Goal: Check status: Check status

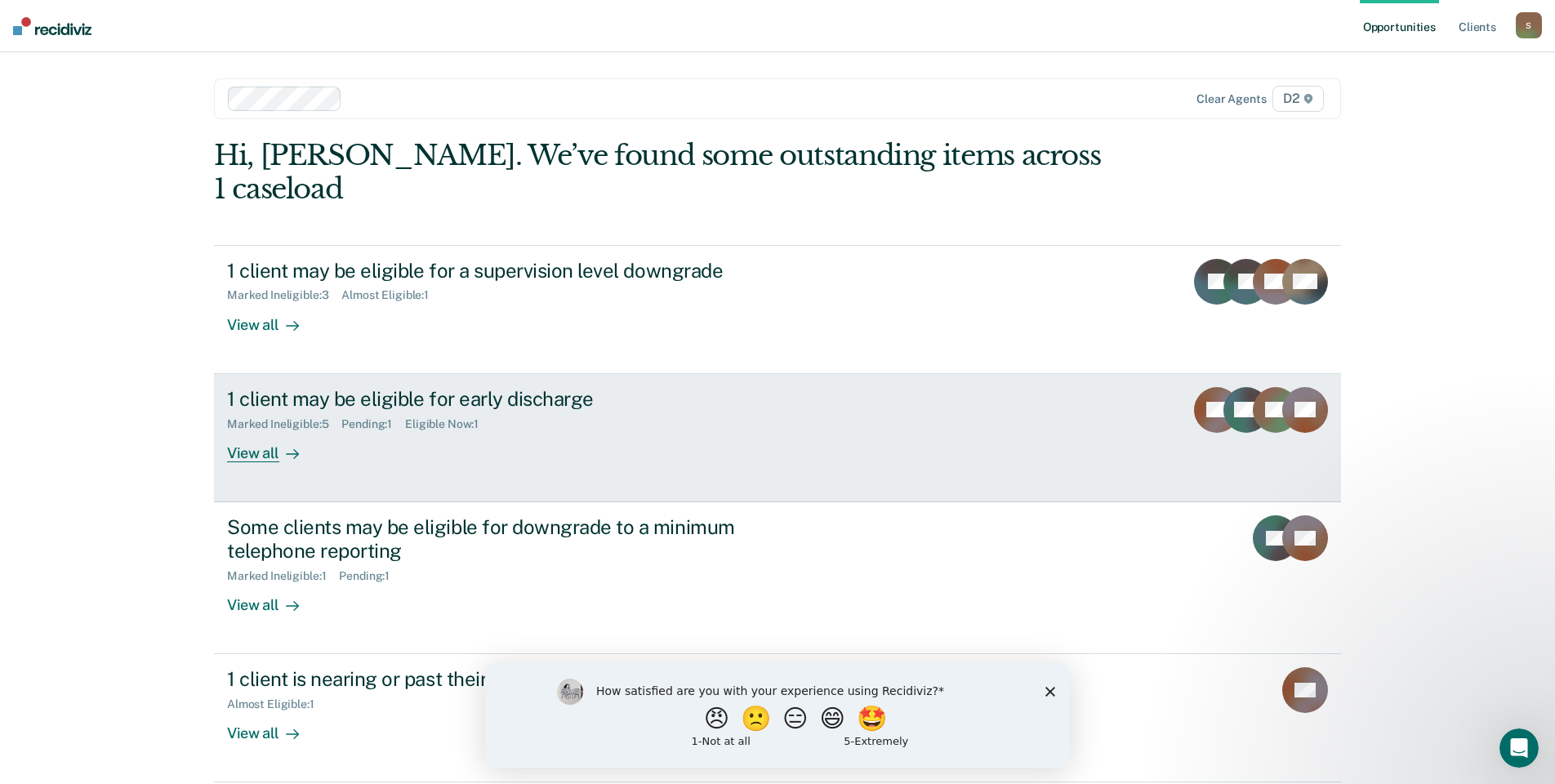
click at [268, 430] on div "View all" at bounding box center [273, 445] width 91 height 31
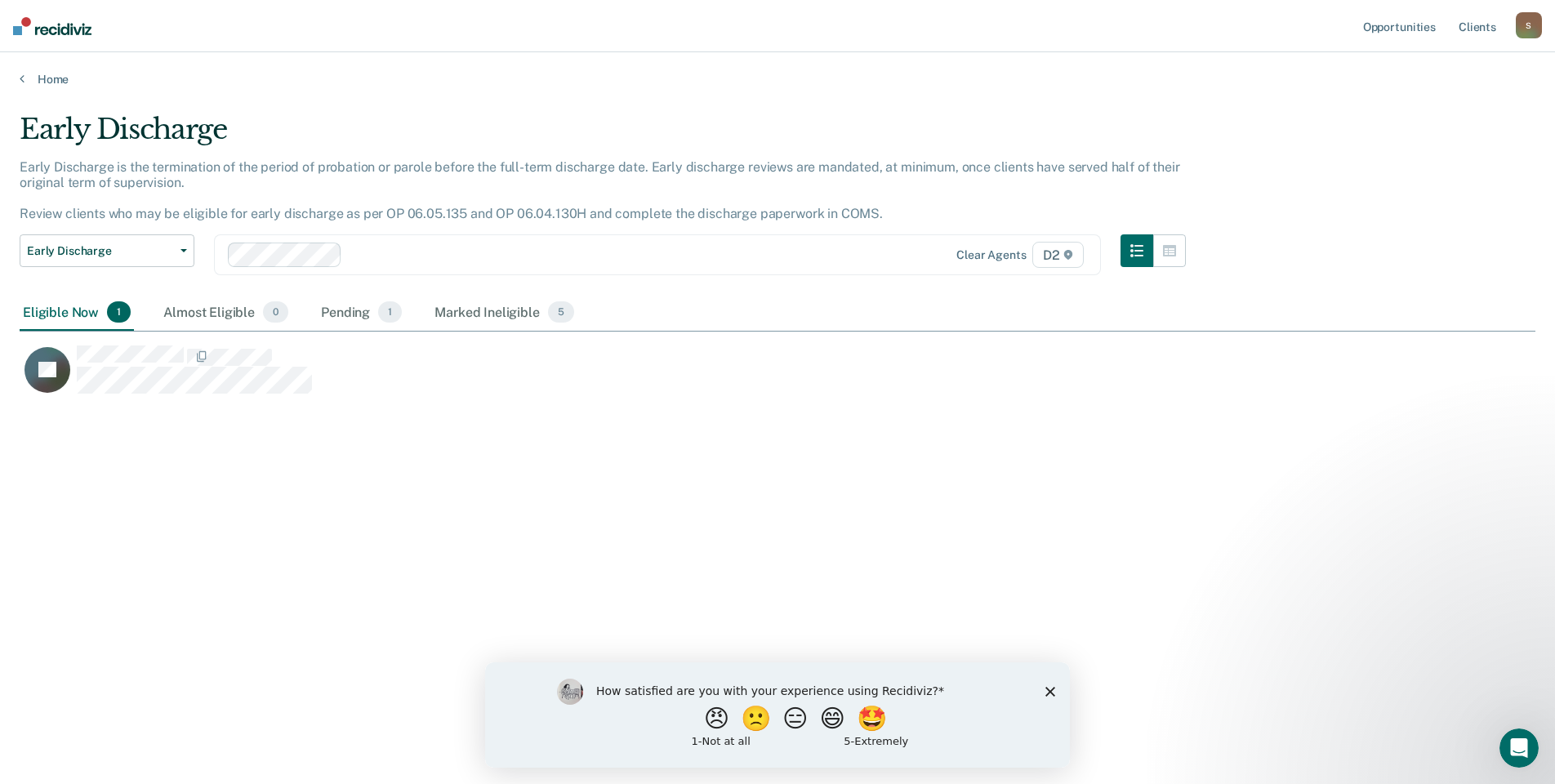
scroll to position [537, 1504]
click at [1053, 689] on polygon "Close survey" at bounding box center [1051, 691] width 10 height 10
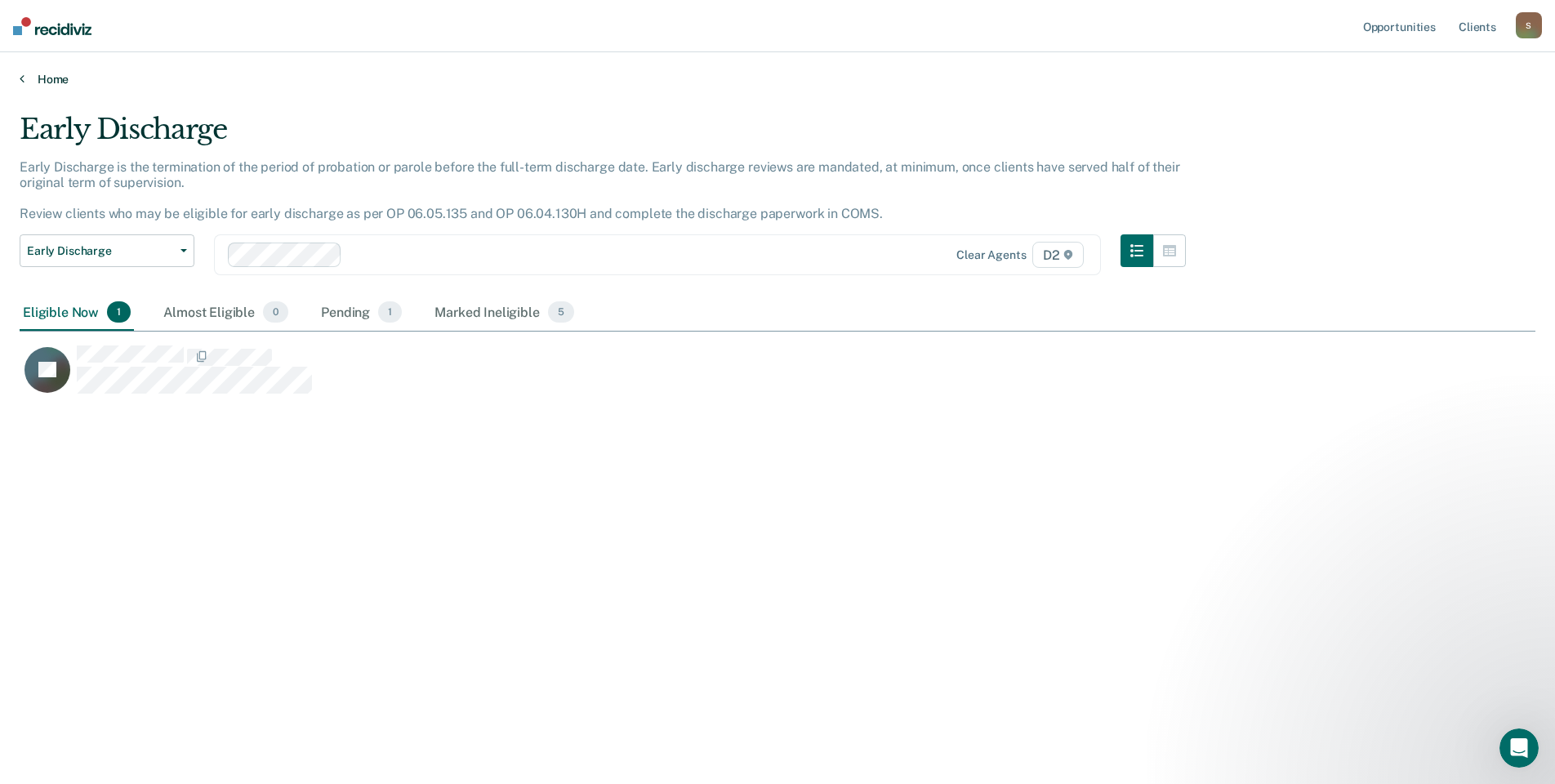
click at [41, 78] on link "Home" at bounding box center [778, 79] width 1516 height 14
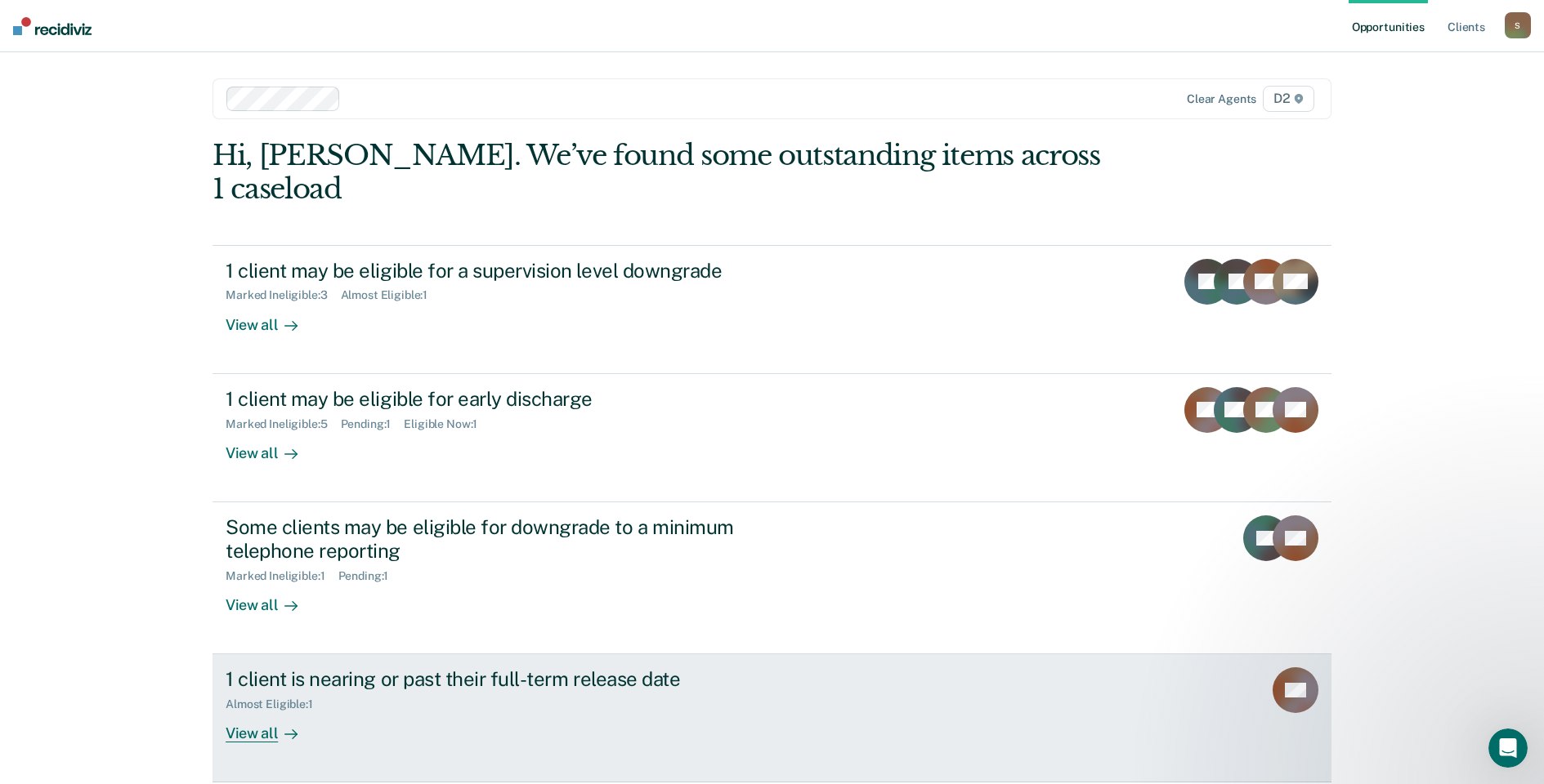
click at [237, 712] on div "View all" at bounding box center [271, 727] width 91 height 31
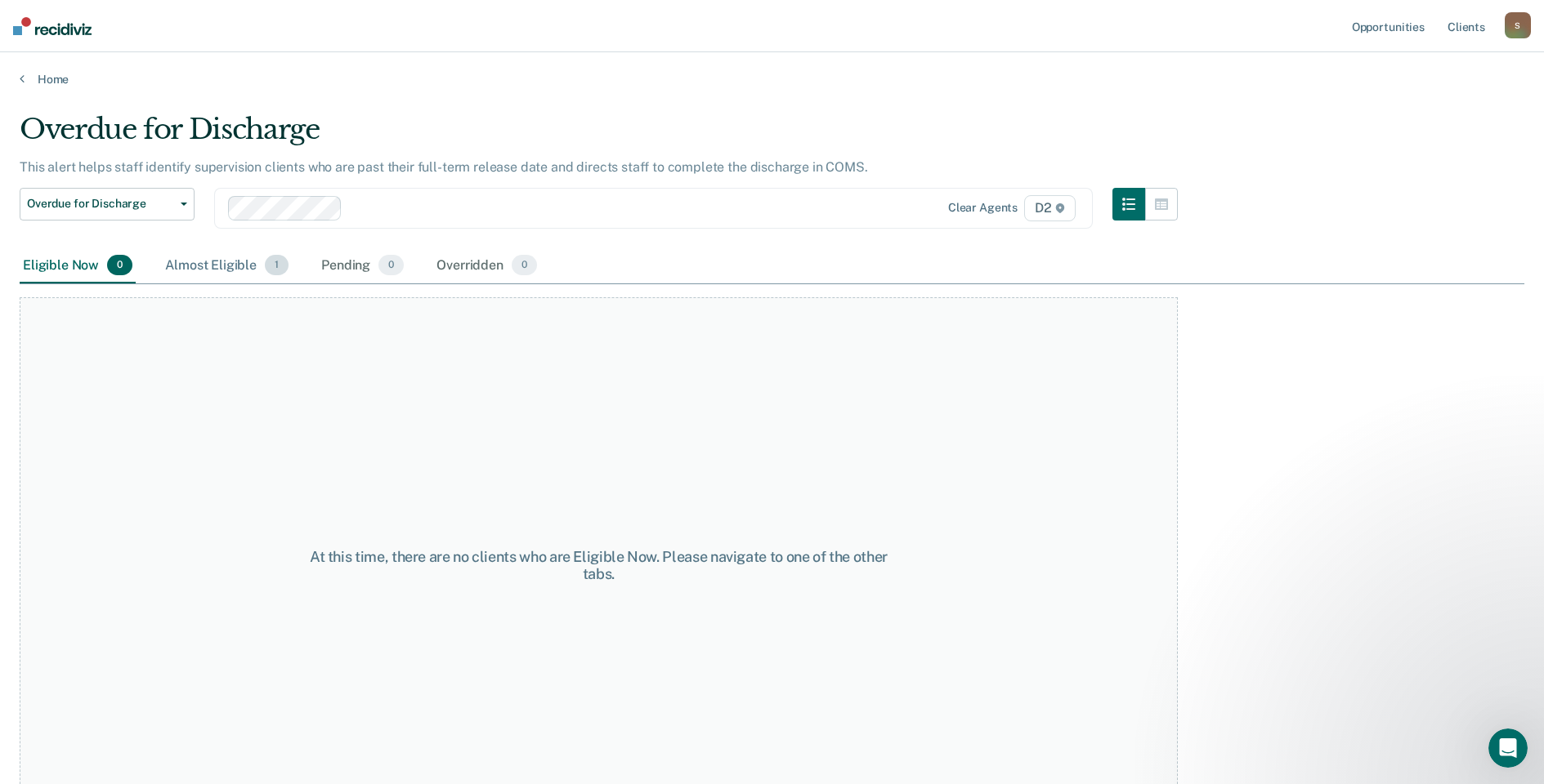
click at [221, 263] on div "Almost Eligible 1" at bounding box center [227, 266] width 129 height 36
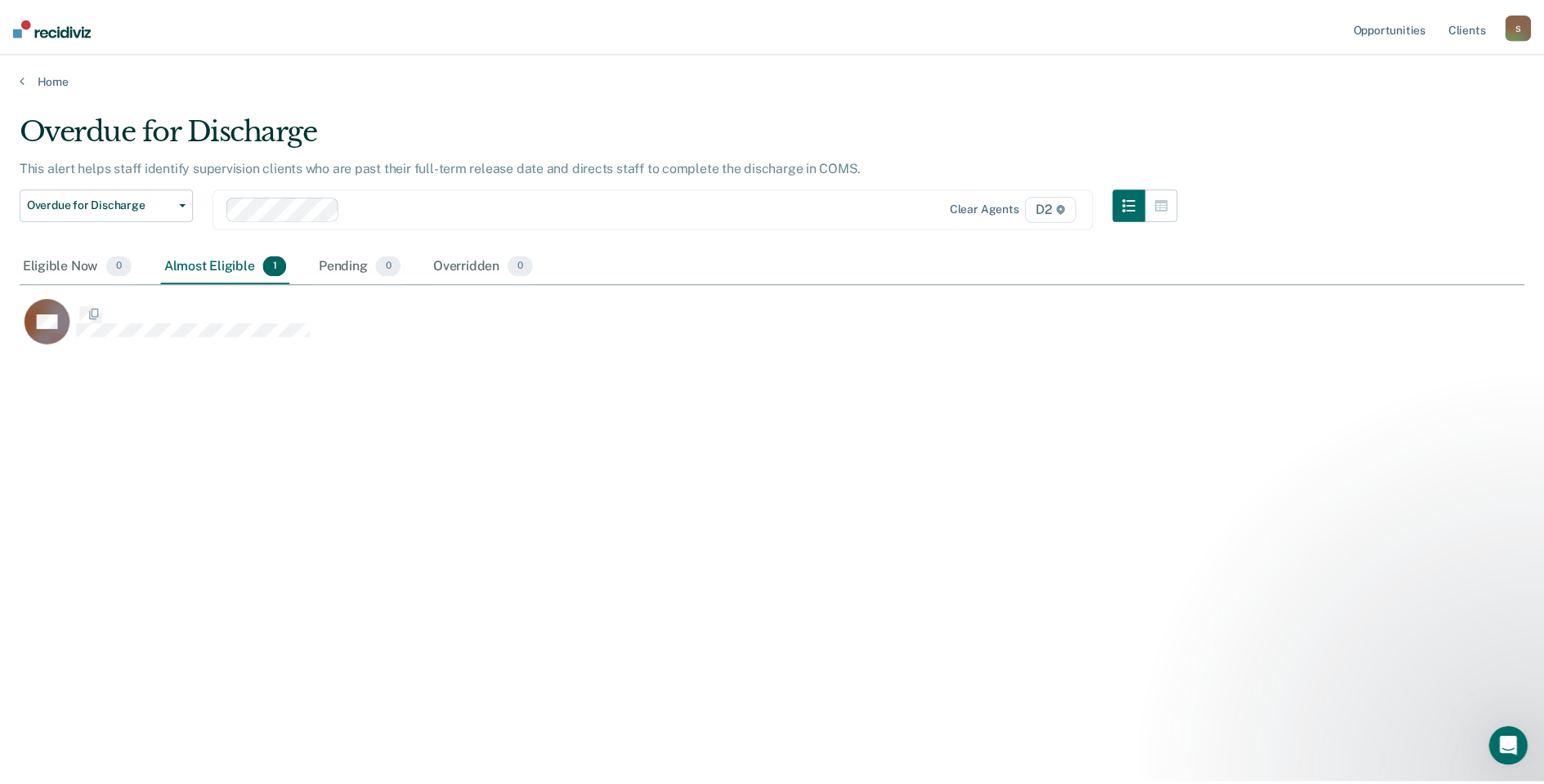
scroll to position [537, 1504]
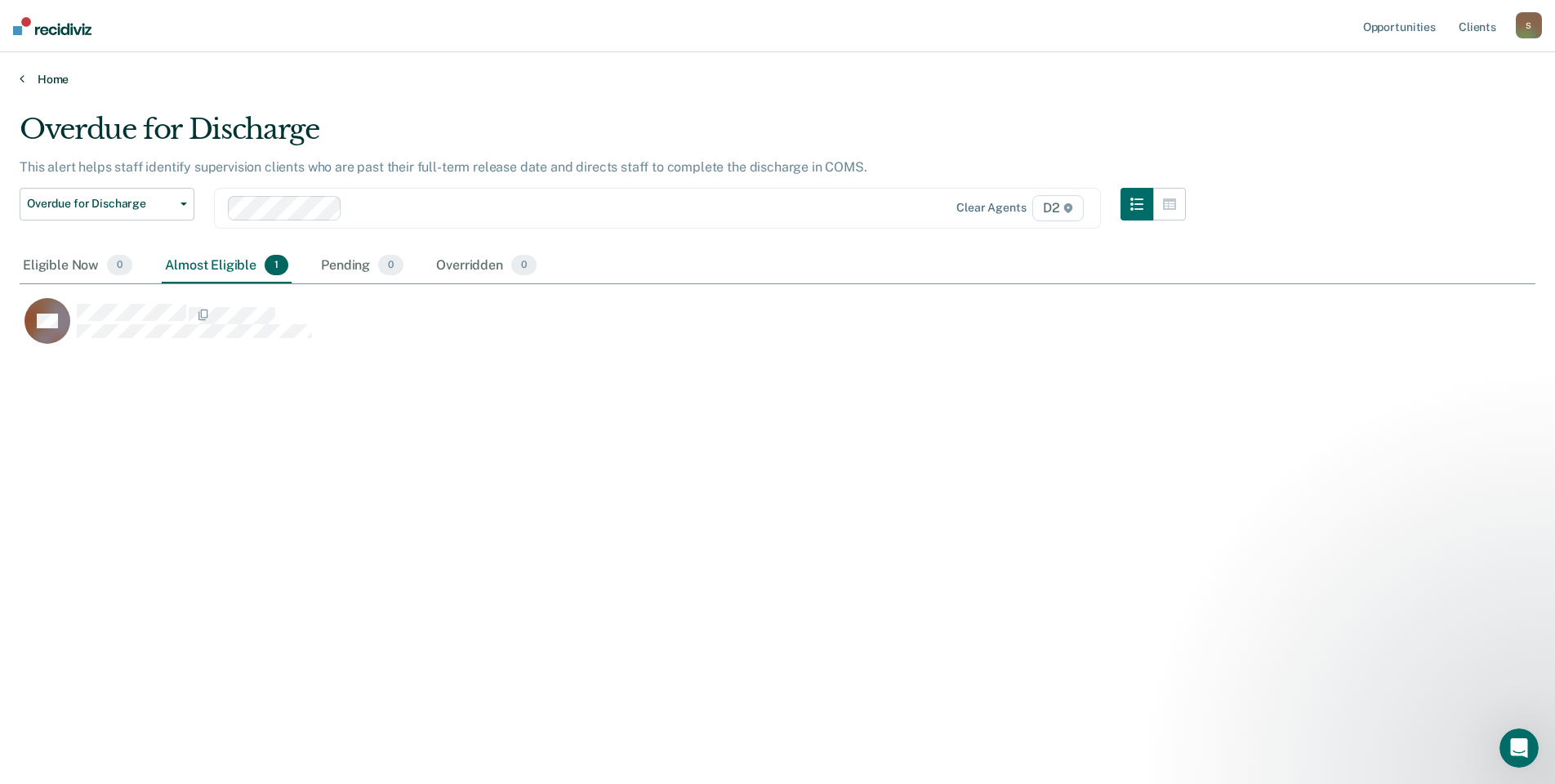
click at [43, 73] on link "Home" at bounding box center [778, 79] width 1516 height 14
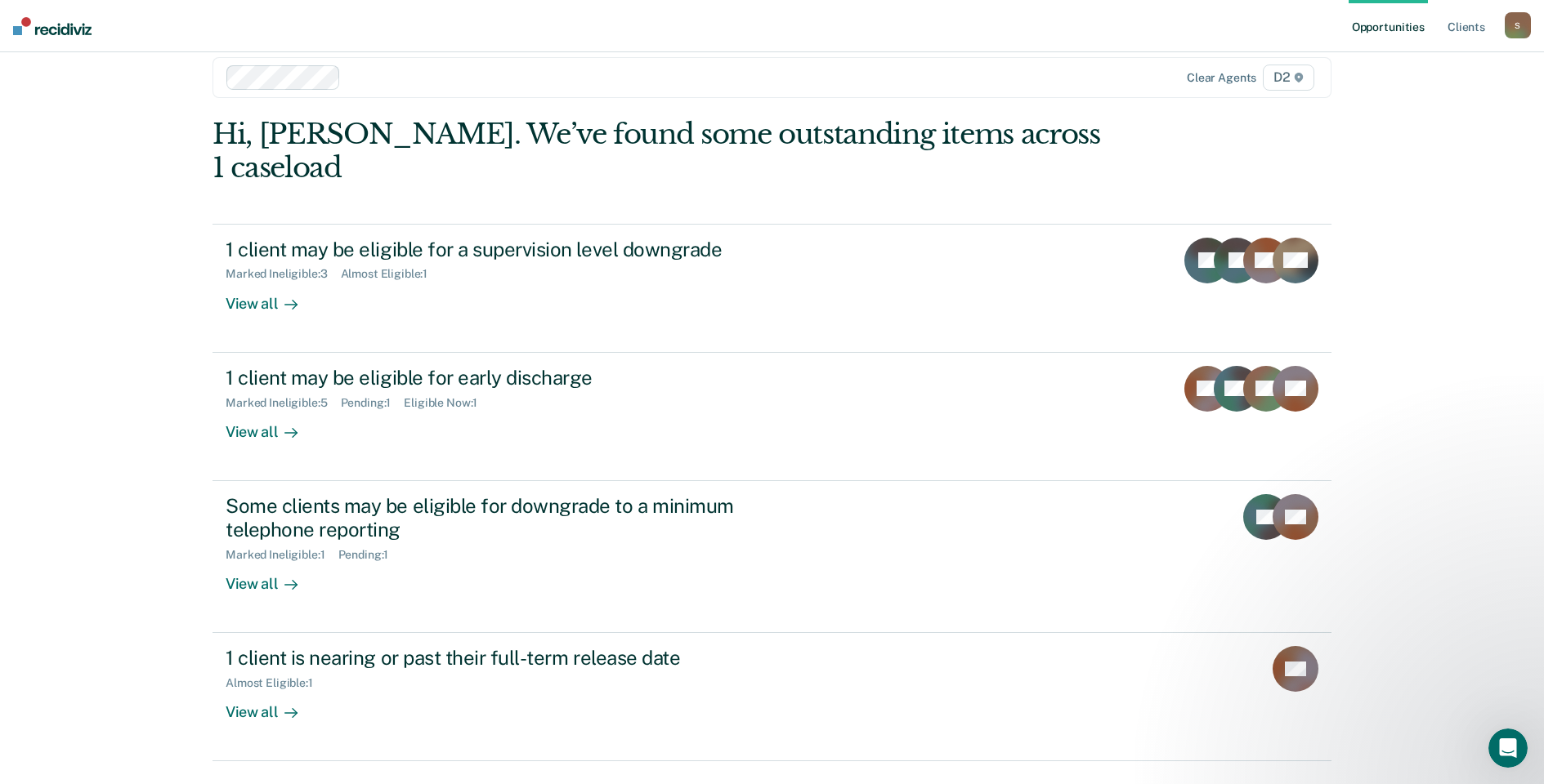
scroll to position [30, 0]
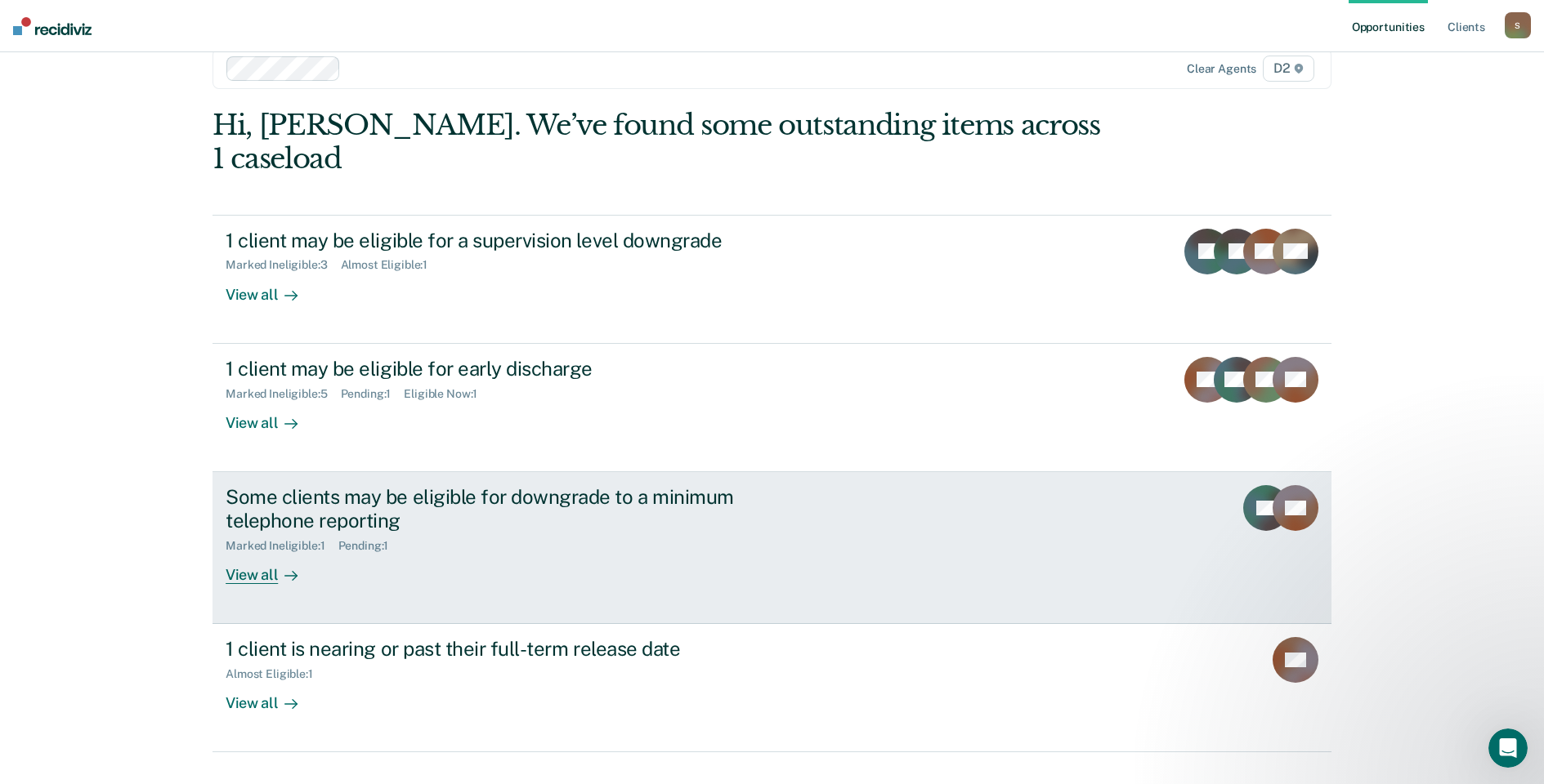
click at [257, 552] on div "View all" at bounding box center [271, 567] width 91 height 31
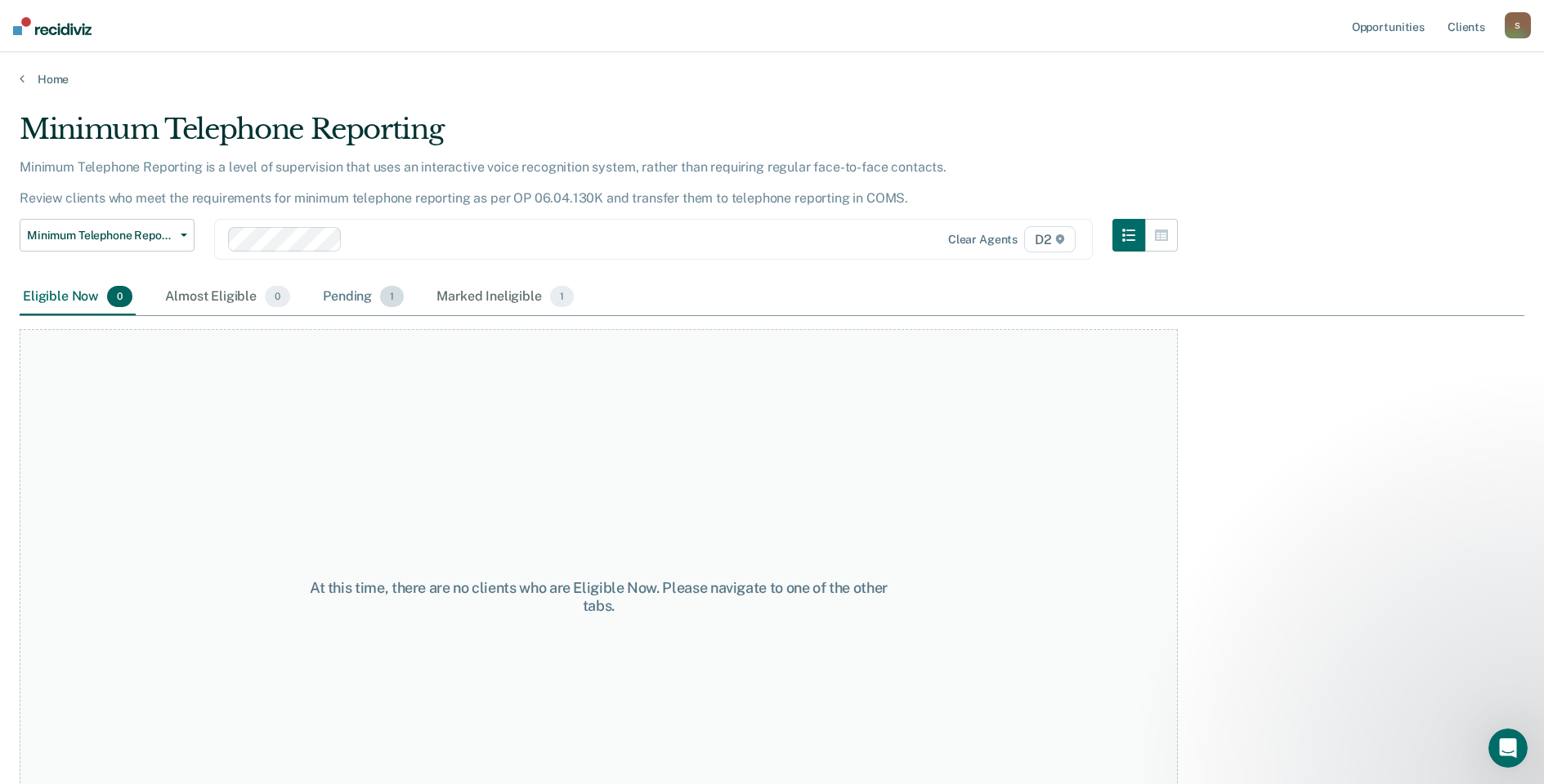
click at [369, 295] on div "Pending 1" at bounding box center [364, 298] width 88 height 36
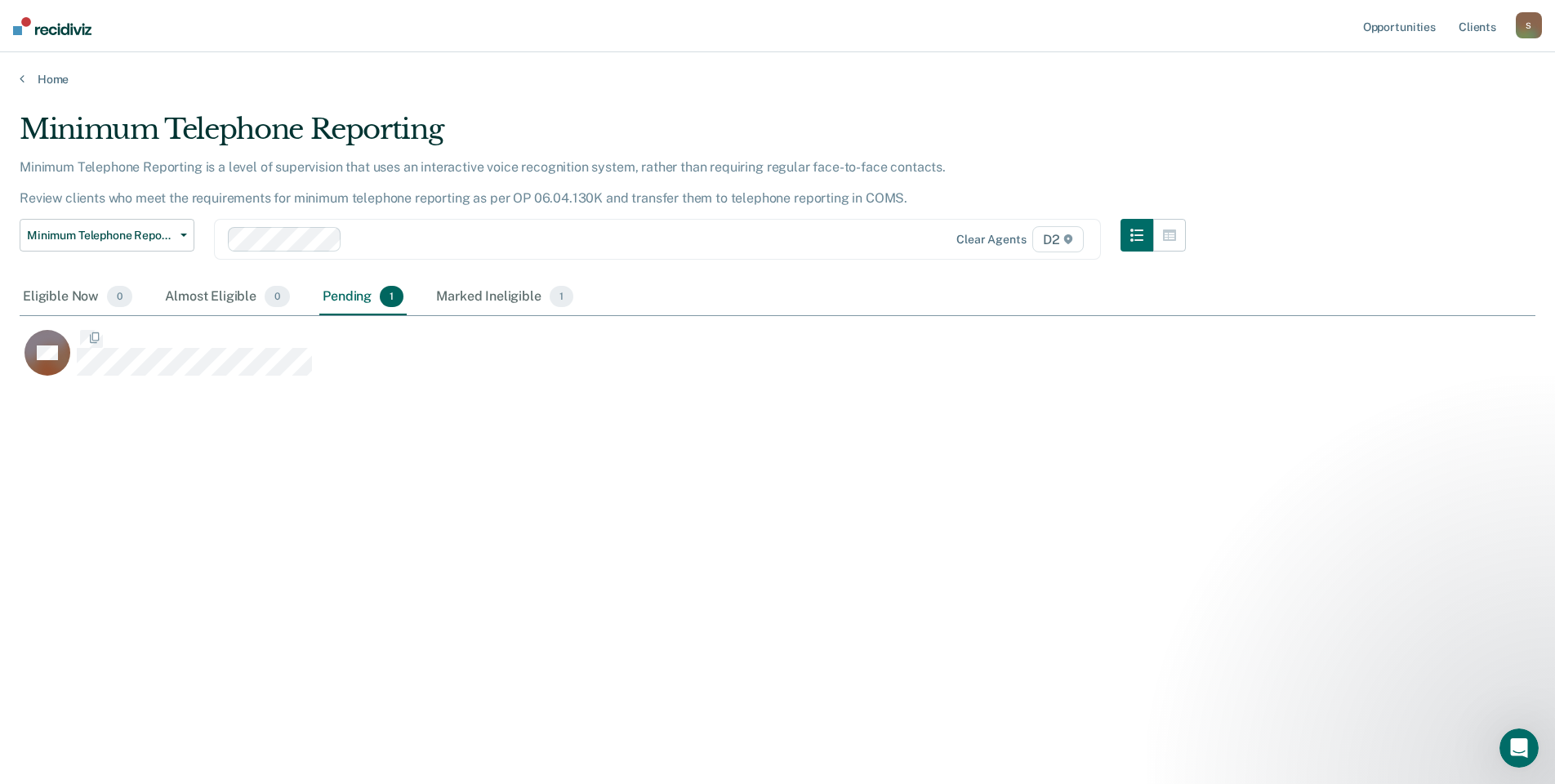
scroll to position [537, 1504]
click at [489, 290] on div "Marked Ineligible 1" at bounding box center [504, 298] width 144 height 36
click at [43, 78] on link "Home" at bounding box center [778, 79] width 1516 height 14
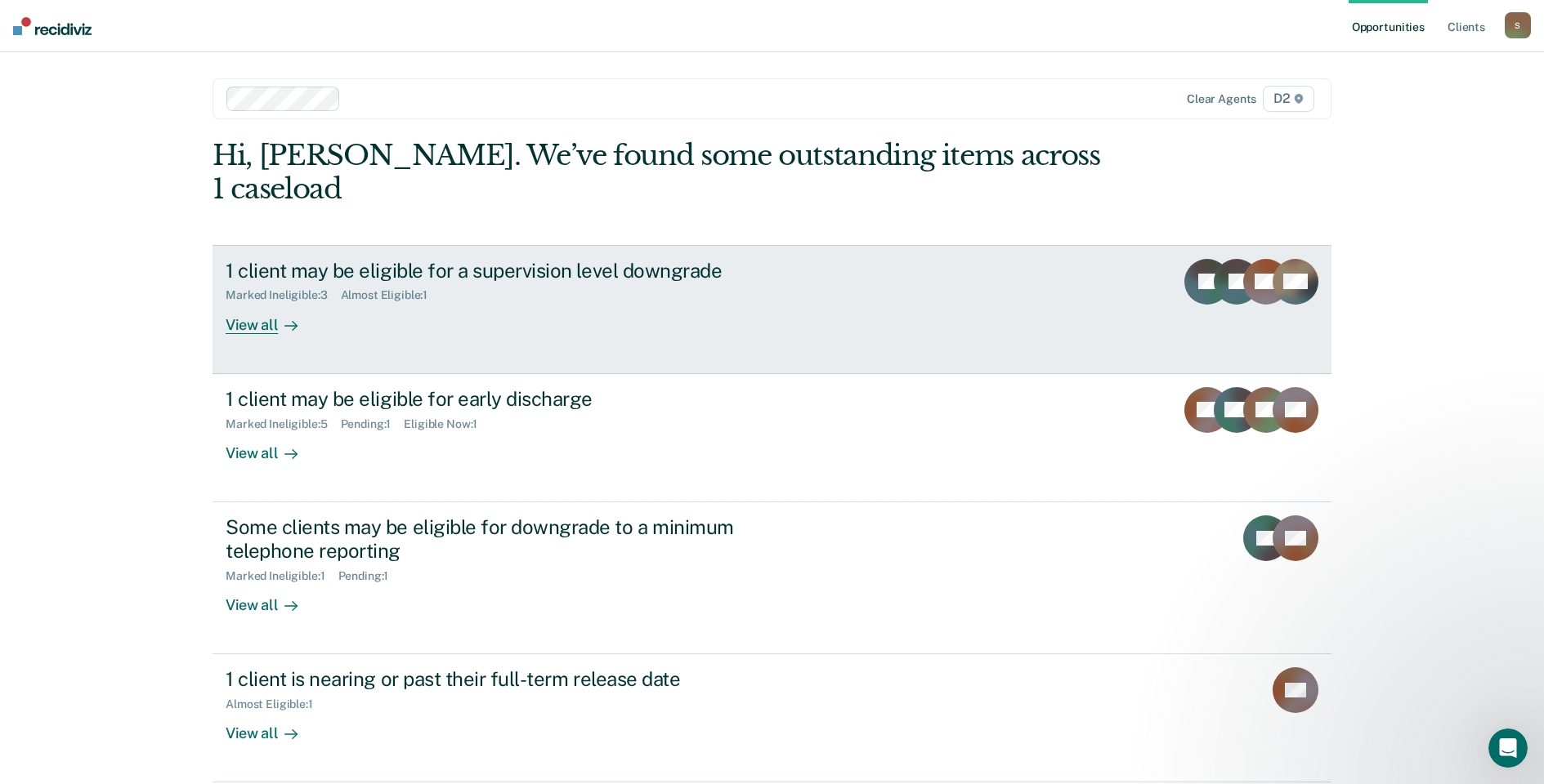
click at [235, 303] on div "View all" at bounding box center [271, 318] width 91 height 31
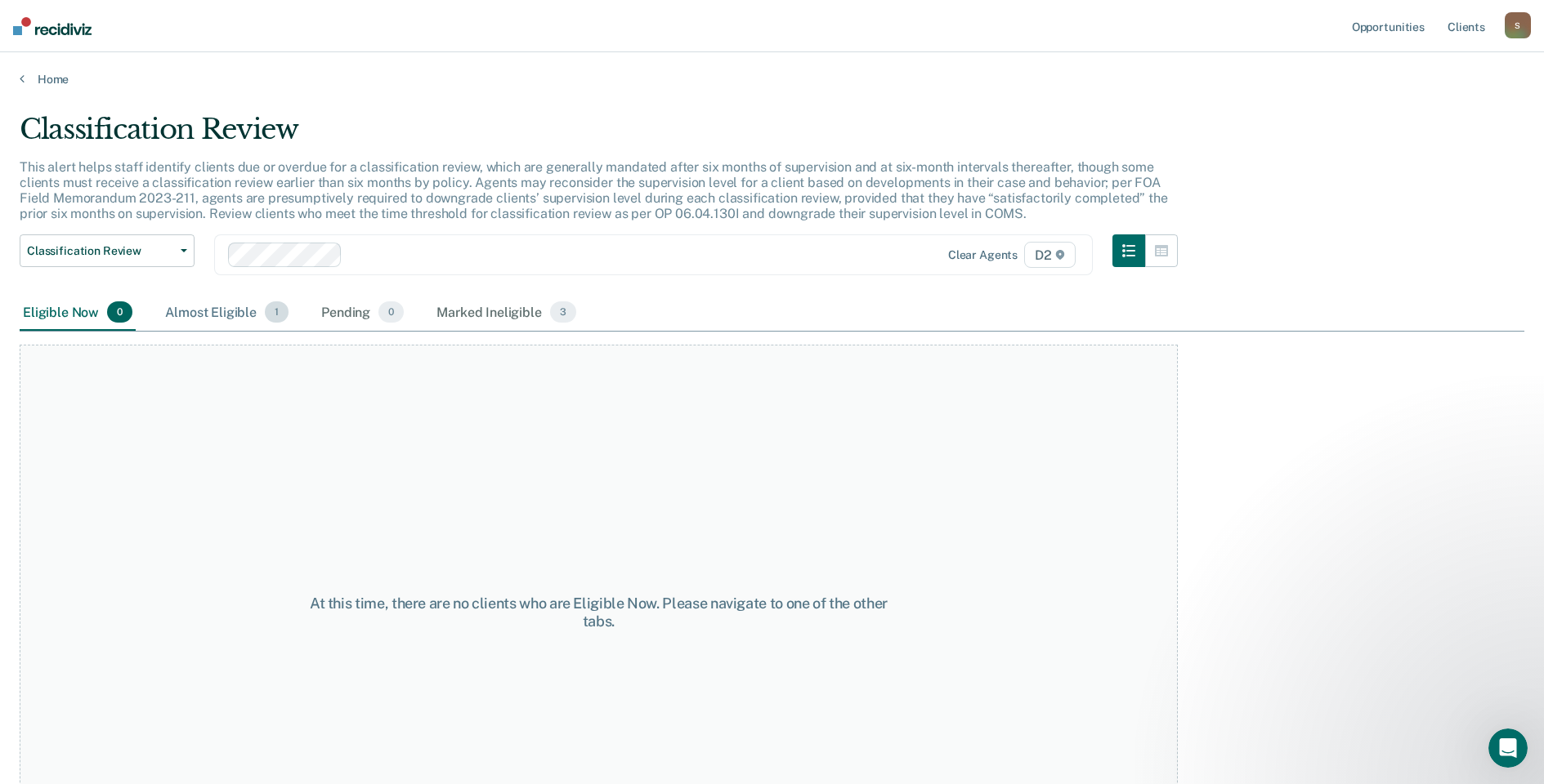
click at [226, 316] on div "Almost Eligible 1" at bounding box center [227, 313] width 129 height 36
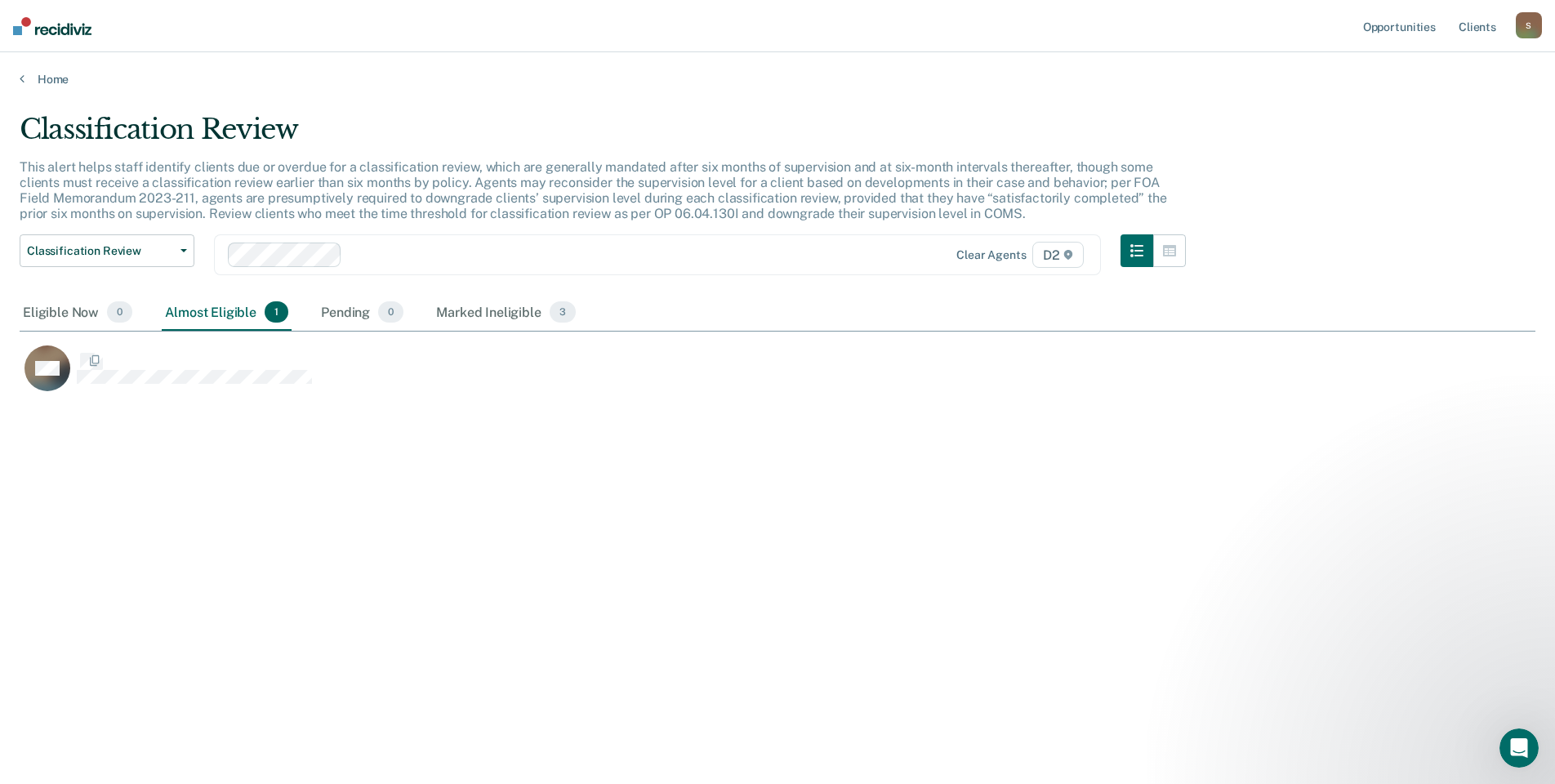
scroll to position [537, 1504]
click at [41, 79] on link "Home" at bounding box center [778, 79] width 1516 height 14
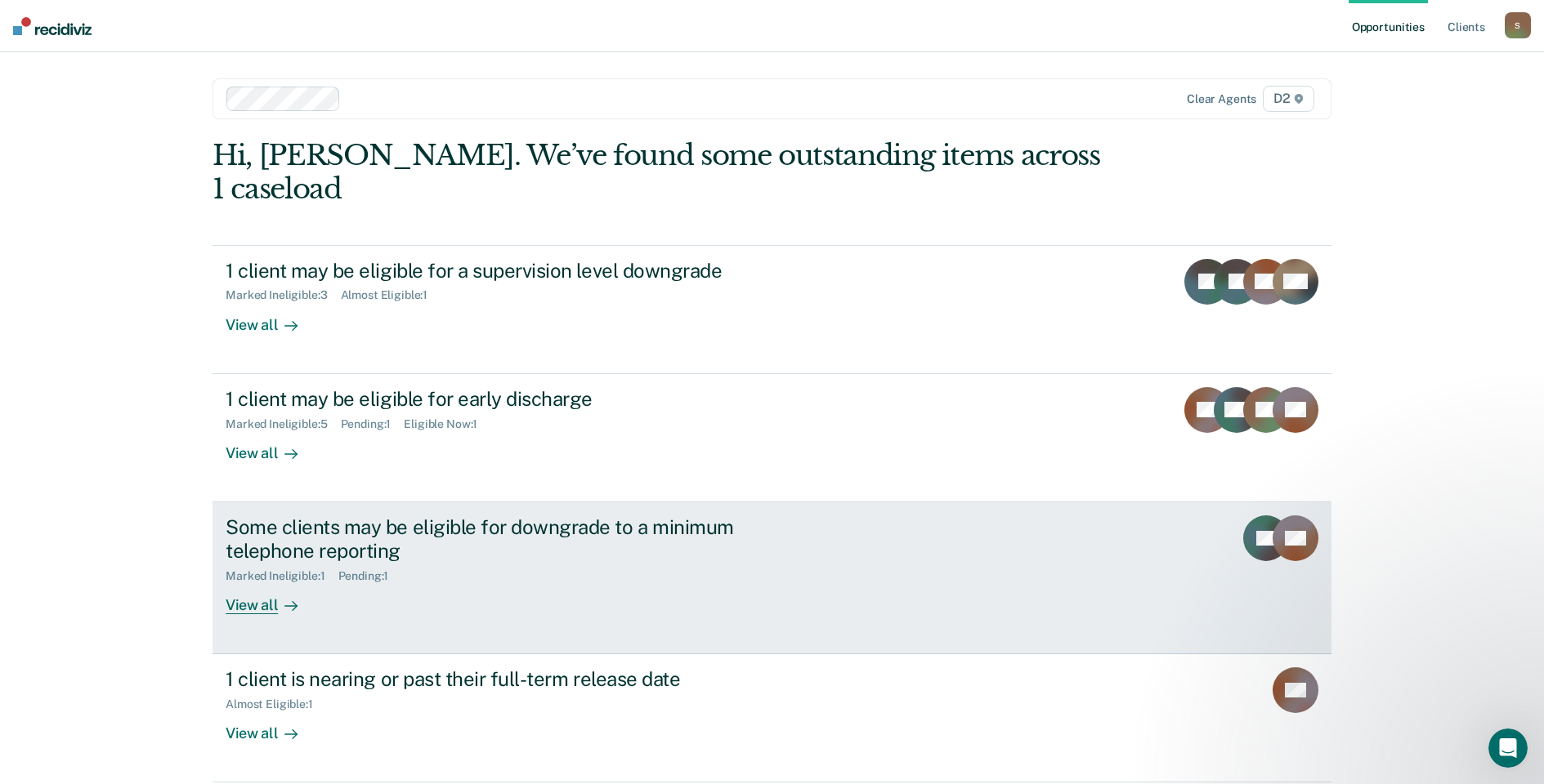
click at [245, 582] on div "View all" at bounding box center [271, 598] width 91 height 31
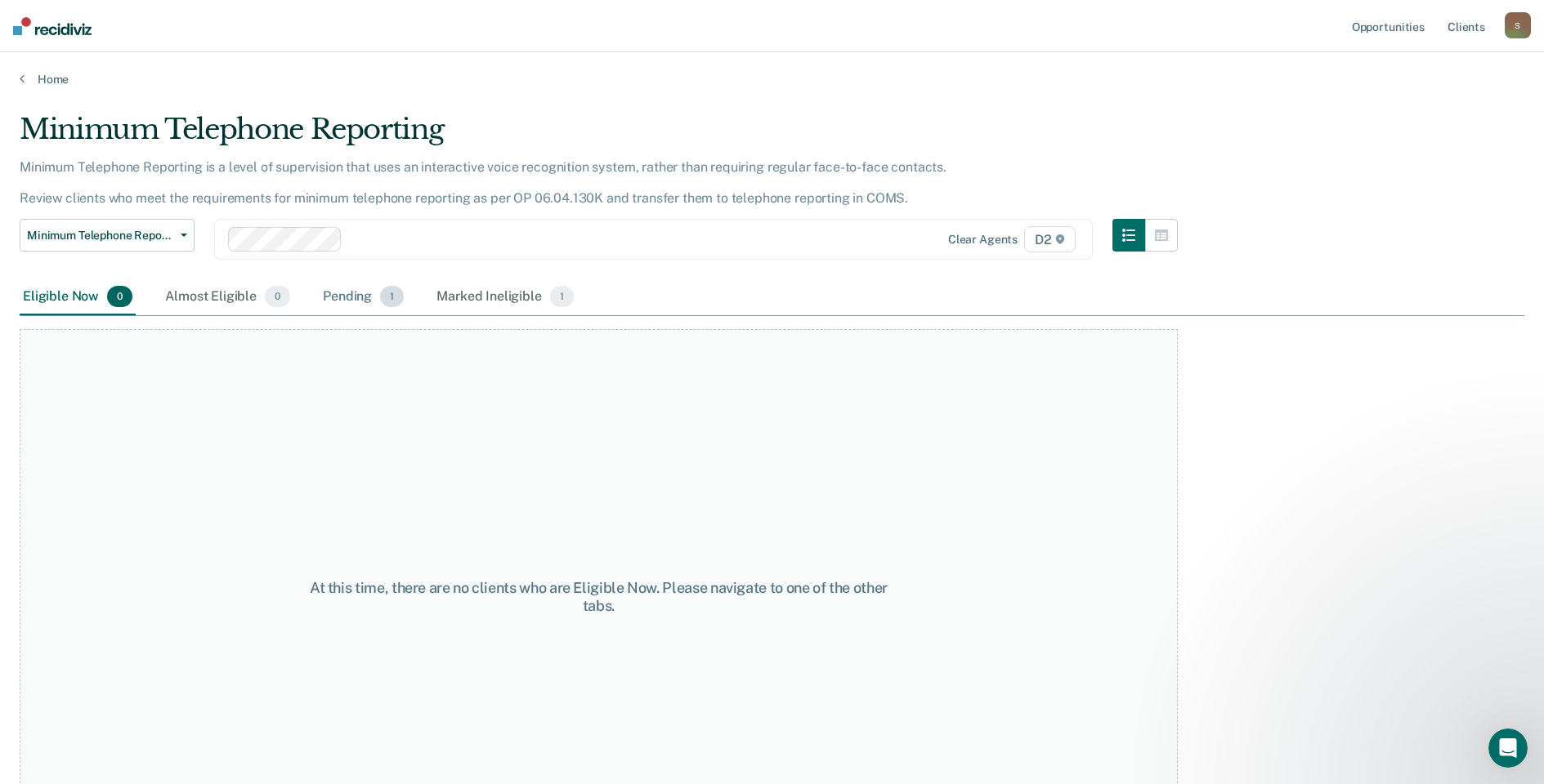
click at [371, 297] on div "Pending 1" at bounding box center [364, 298] width 88 height 36
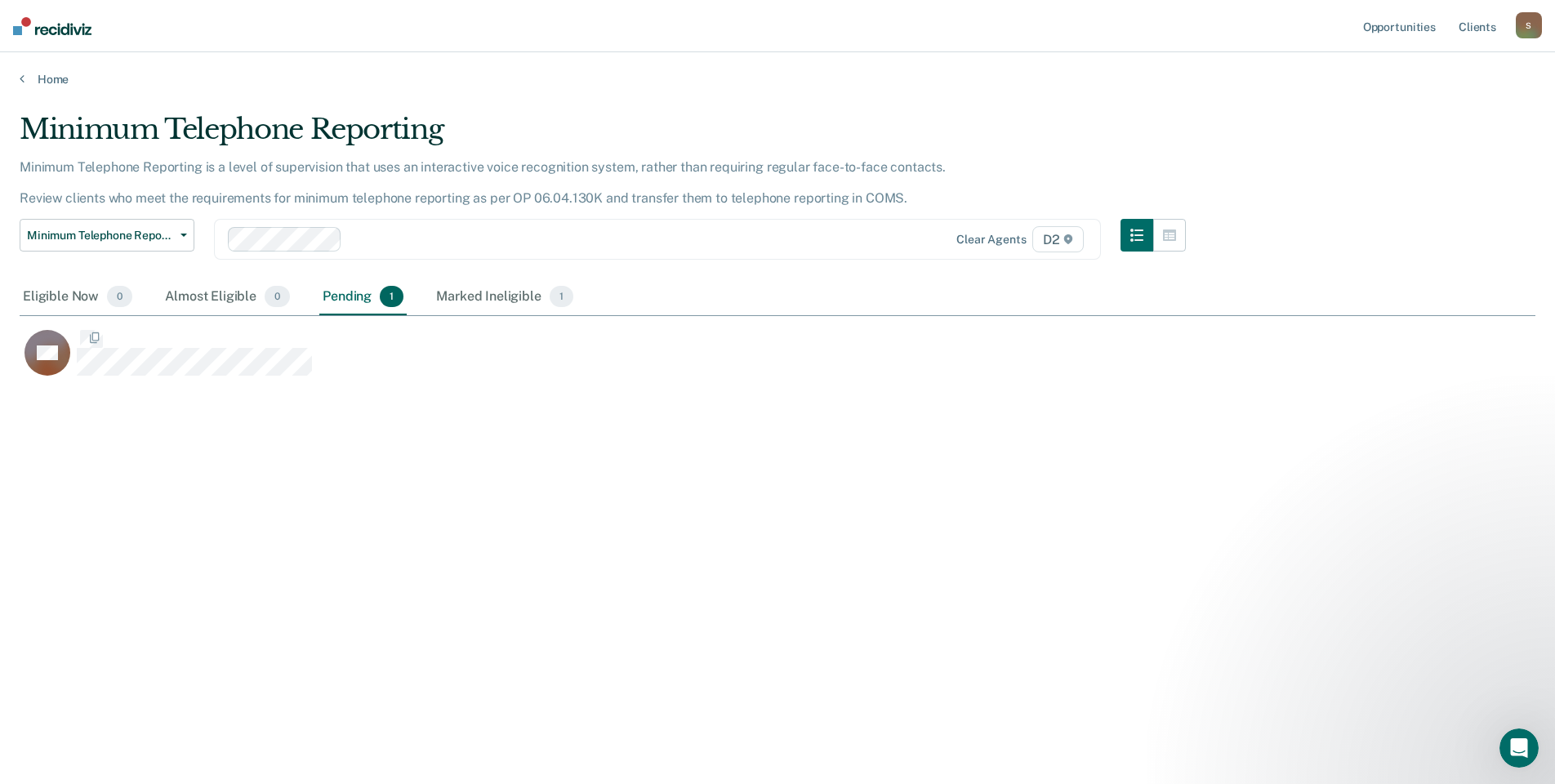
scroll to position [537, 1504]
click at [494, 295] on div "Marked Ineligible 1" at bounding box center [504, 298] width 144 height 36
click at [37, 78] on link "Home" at bounding box center [778, 79] width 1516 height 14
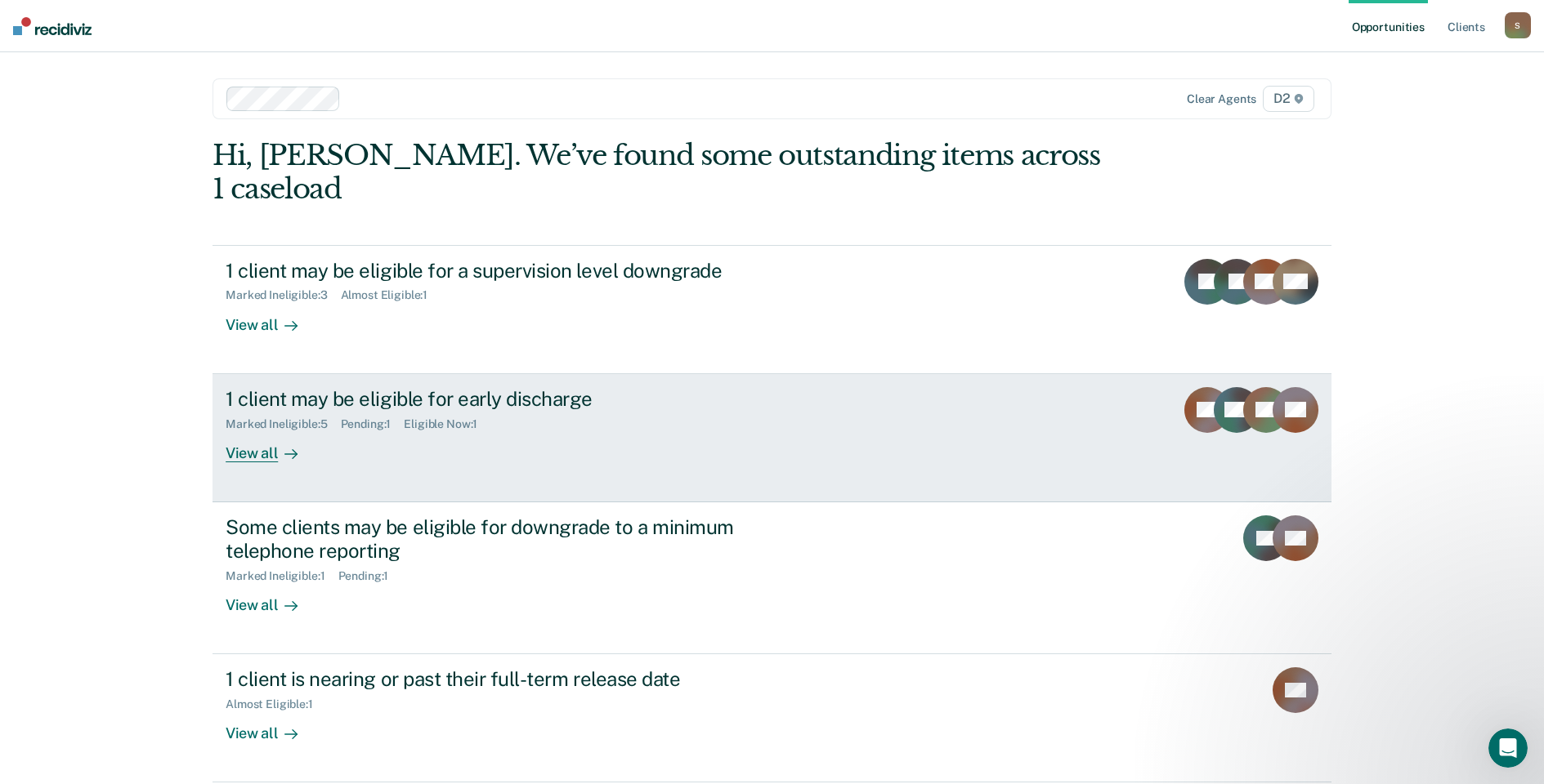
click at [257, 430] on div "View all" at bounding box center [271, 445] width 91 height 31
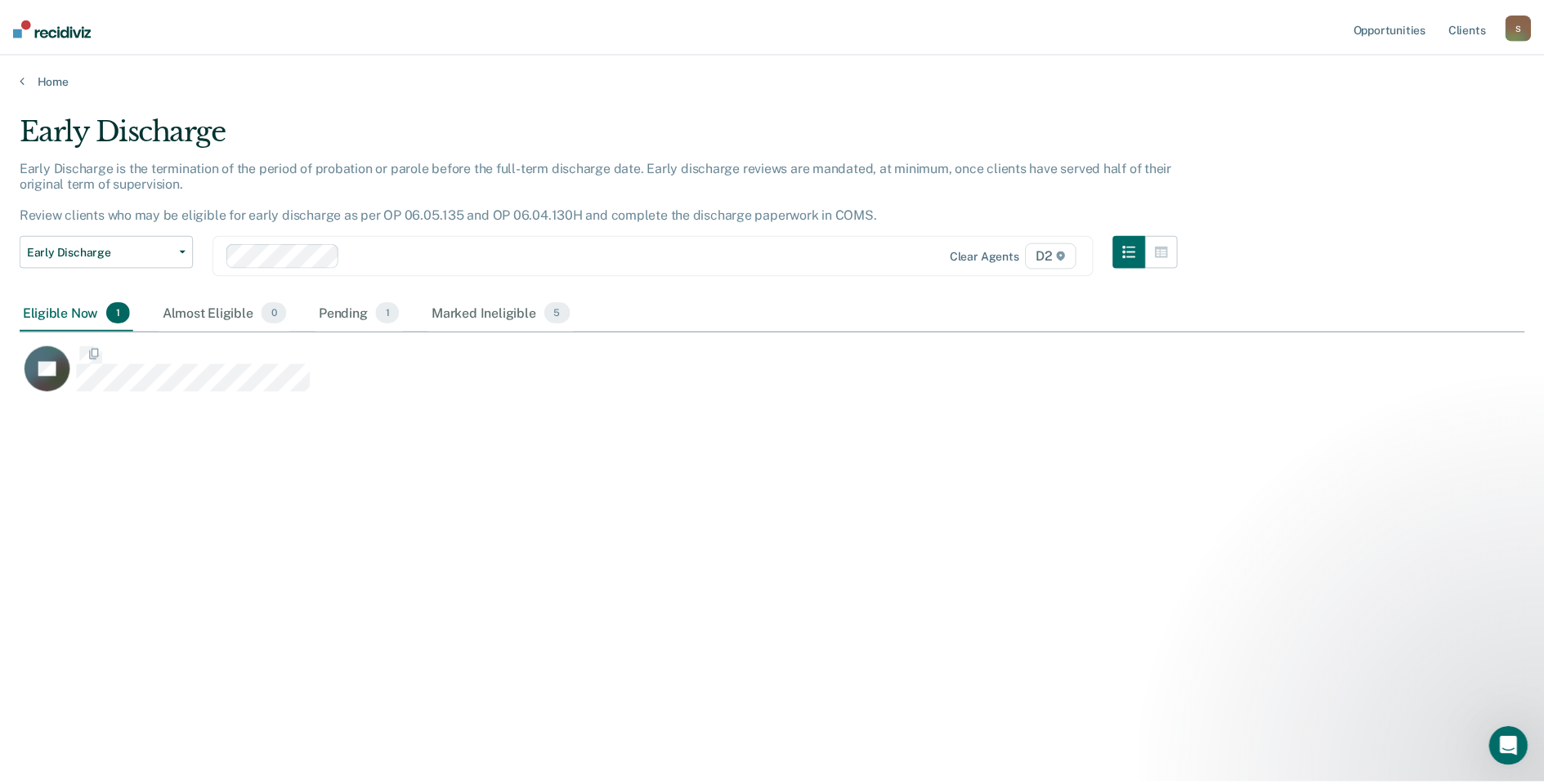
scroll to position [537, 1504]
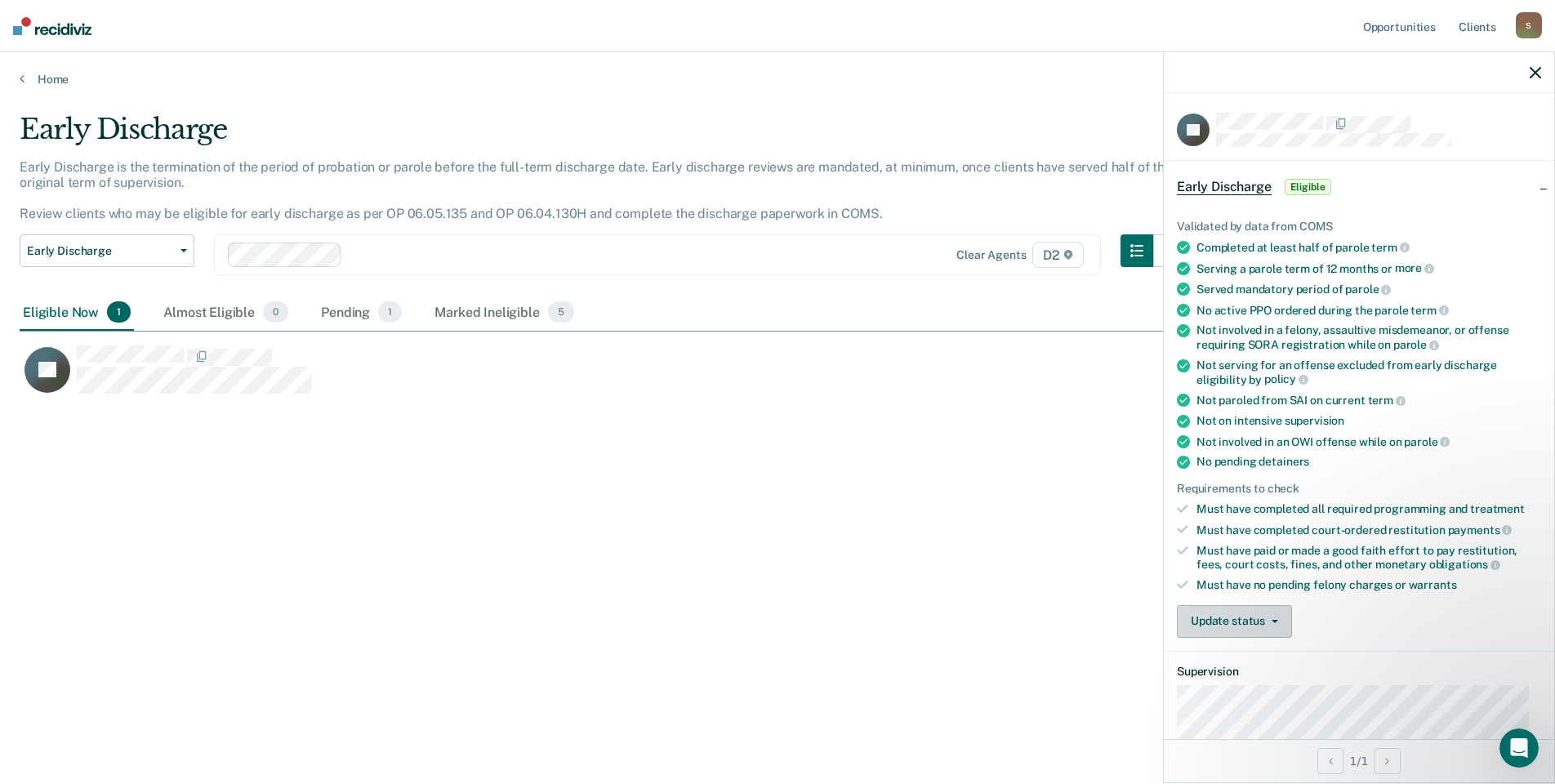
click at [1275, 620] on icon "button" at bounding box center [1275, 621] width 7 height 3
click at [1238, 658] on button "[PERSON_NAME]" at bounding box center [1256, 660] width 158 height 26
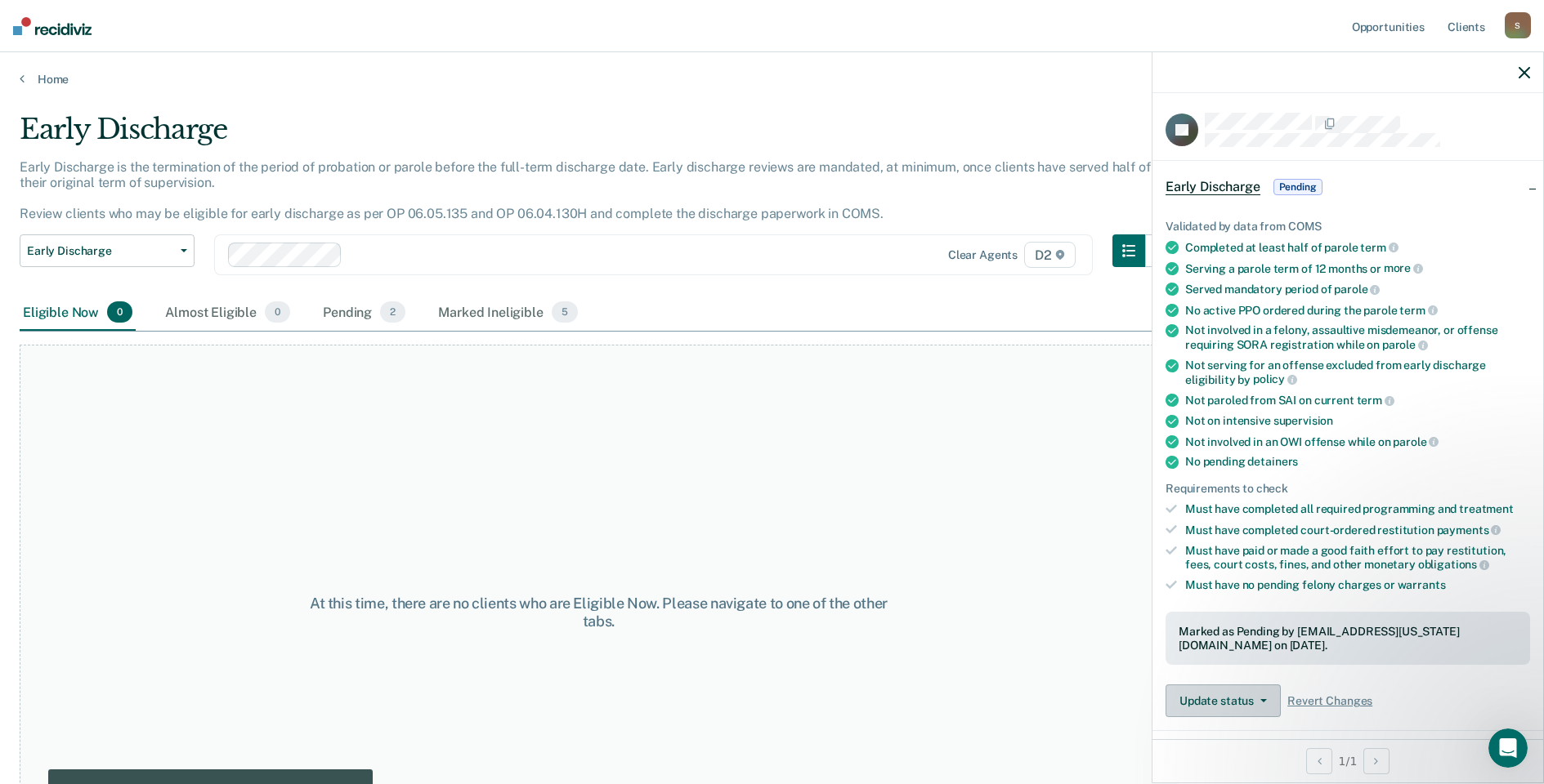
click at [1259, 693] on button "Update status" at bounding box center [1222, 700] width 115 height 32
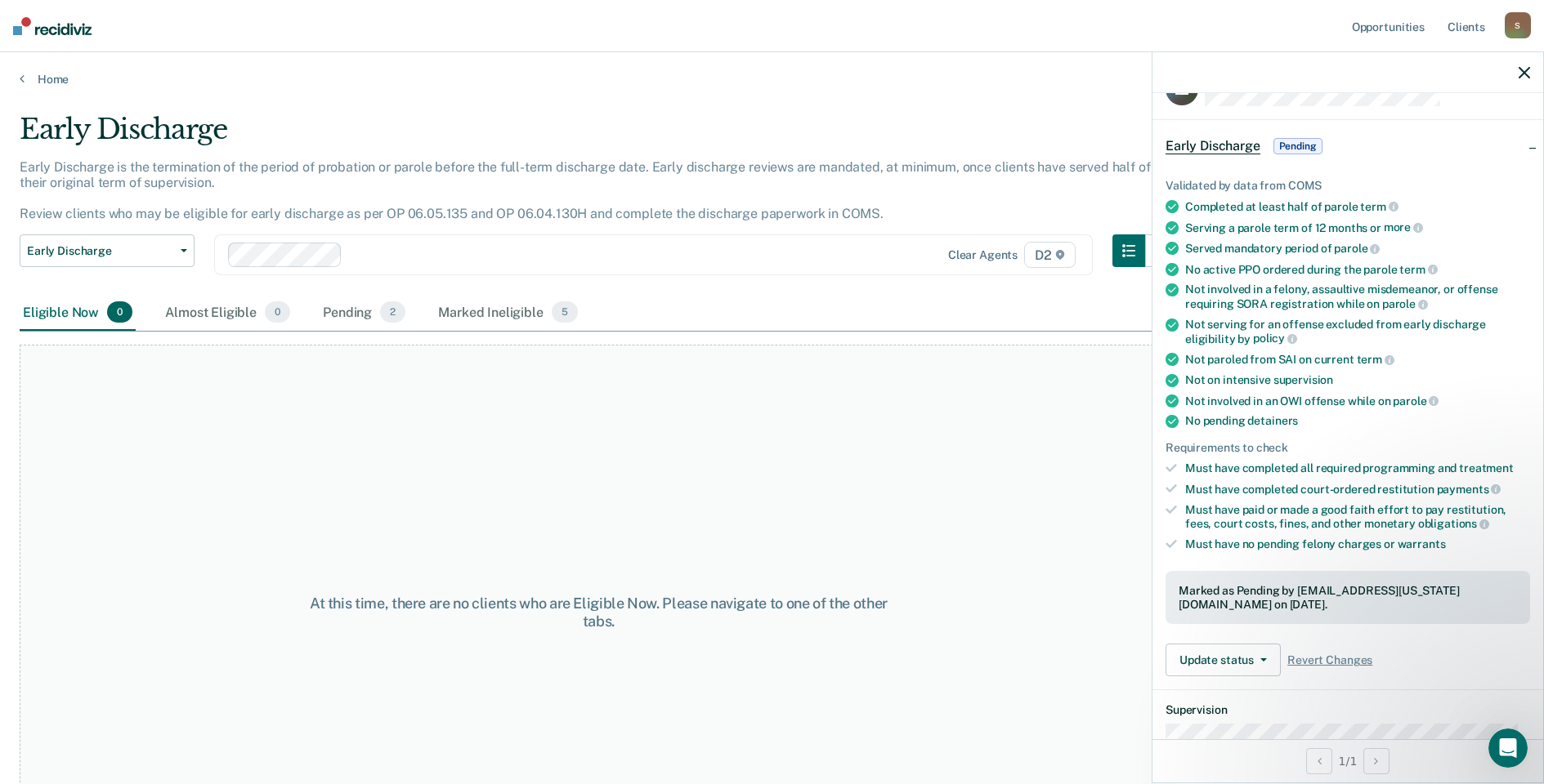
scroll to position [0, 0]
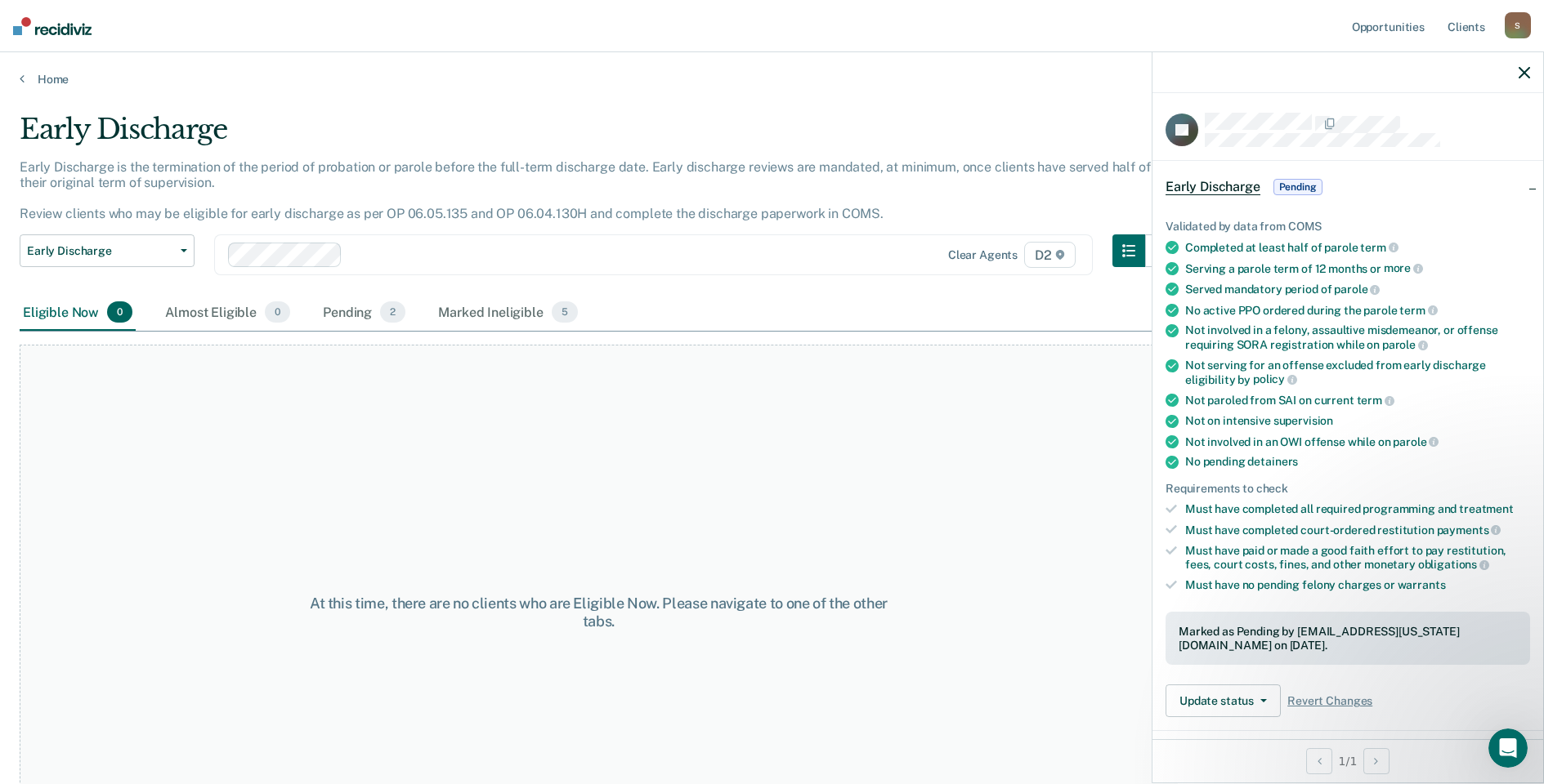
click at [1517, 77] on div at bounding box center [1347, 72] width 390 height 41
click at [1527, 74] on icon "button" at bounding box center [1524, 72] width 11 height 11
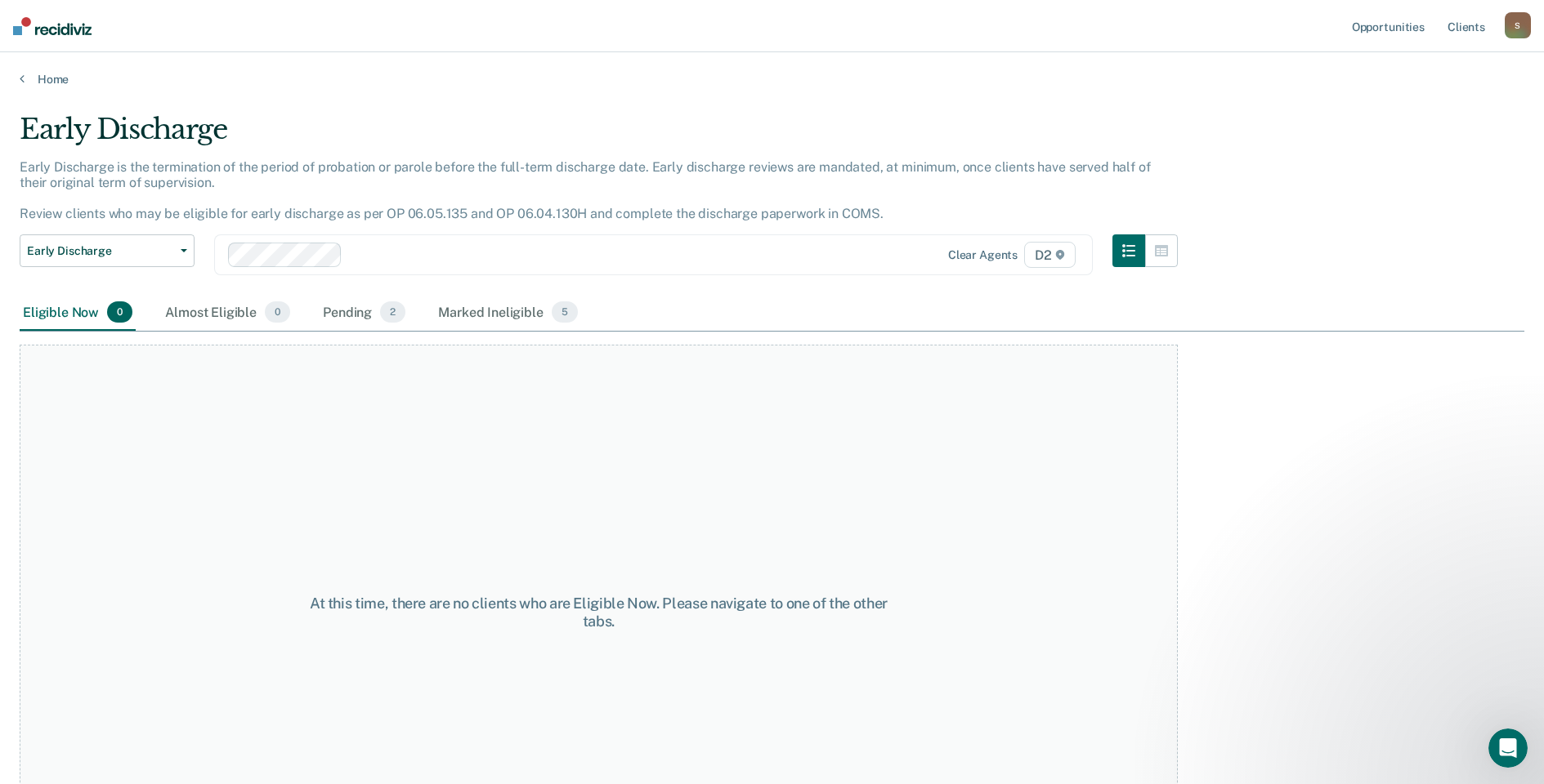
click at [1515, 23] on div "S" at bounding box center [1516, 25] width 26 height 26
click at [1412, 107] on link "Log Out" at bounding box center [1452, 108] width 131 height 14
